Goal: Information Seeking & Learning: Learn about a topic

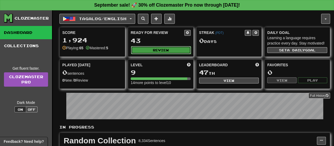
click at [173, 49] on button "Review" at bounding box center [161, 50] width 60 height 8
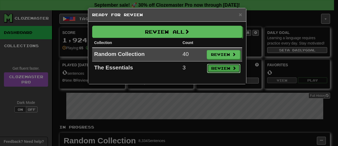
click at [218, 69] on button "Review" at bounding box center [223, 68] width 33 height 9
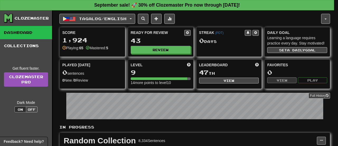
select select "**"
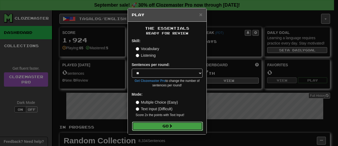
click at [176, 125] on button "Go" at bounding box center [167, 125] width 71 height 9
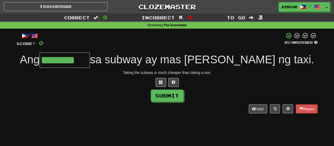
type input "********"
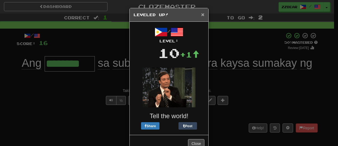
click at [201, 14] on span "×" at bounding box center [202, 14] width 3 height 6
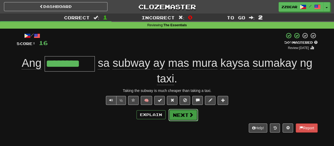
click at [189, 115] on span at bounding box center [191, 114] width 5 height 5
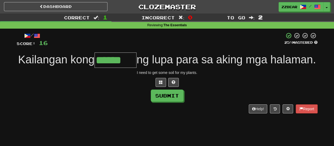
type input "******"
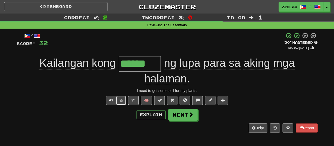
click at [123, 102] on button "½" at bounding box center [121, 100] width 10 height 9
click at [184, 110] on button "Next" at bounding box center [184, 115] width 30 height 12
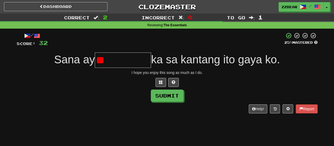
type input "*"
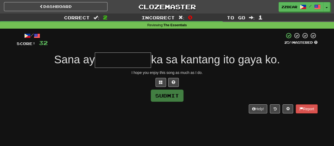
type input "*"
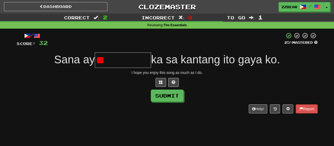
type input "*"
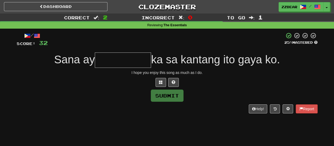
type input "*"
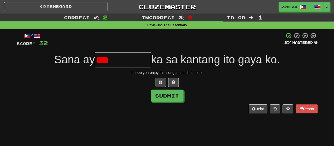
type input "*********"
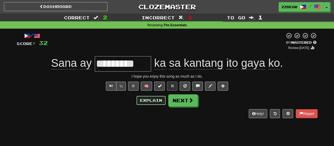
click at [162, 101] on button "Explain" at bounding box center [151, 100] width 29 height 9
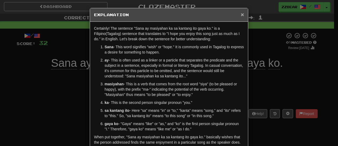
click at [241, 16] on span "×" at bounding box center [242, 14] width 3 height 6
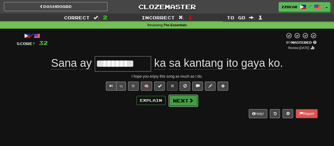
click at [187, 96] on button "Next" at bounding box center [184, 100] width 30 height 12
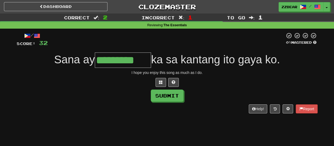
type input "*********"
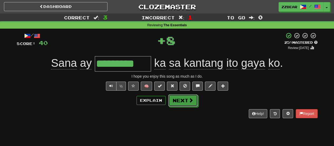
click at [187, 96] on button "Next" at bounding box center [183, 100] width 30 height 12
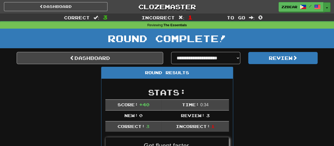
click at [325, 8] on button "Toggle Dropdown" at bounding box center [327, 7] width 7 height 10
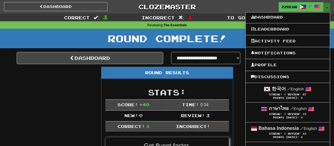
click at [325, 8] on button "Toggle Dropdown" at bounding box center [327, 7] width 7 height 10
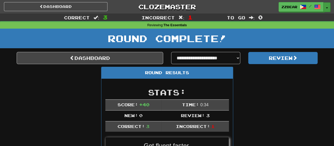
click at [325, 8] on button "Toggle Dropdown" at bounding box center [327, 7] width 7 height 10
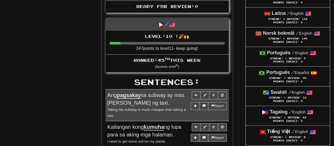
scroll to position [234, 0]
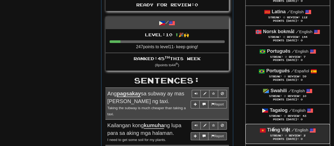
click at [284, 130] on strong "Tiếng Việt" at bounding box center [278, 129] width 23 height 5
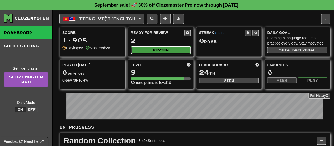
click at [160, 48] on button "Review" at bounding box center [161, 50] width 60 height 8
select select "**"
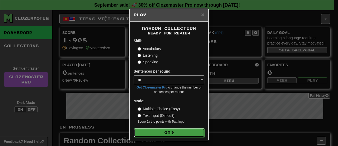
click at [166, 136] on button "Go" at bounding box center [169, 132] width 71 height 9
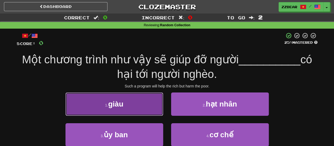
click at [144, 111] on button "1 . giàu" at bounding box center [115, 103] width 98 height 23
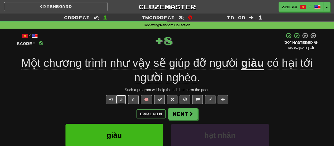
click at [119, 100] on button "½" at bounding box center [121, 99] width 10 height 9
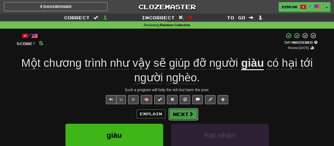
click at [192, 117] on button "Next" at bounding box center [184, 114] width 30 height 12
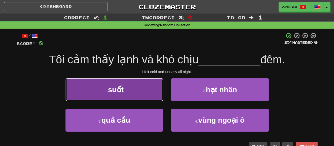
click at [146, 89] on button "1 . suốt" at bounding box center [115, 89] width 98 height 23
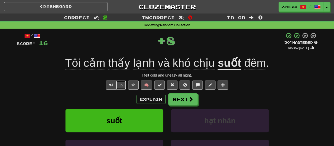
click at [122, 85] on button "½" at bounding box center [121, 84] width 10 height 9
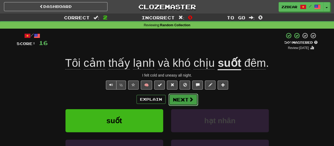
click at [184, 98] on button "Next" at bounding box center [184, 99] width 30 height 12
